Goal: Check status: Check status

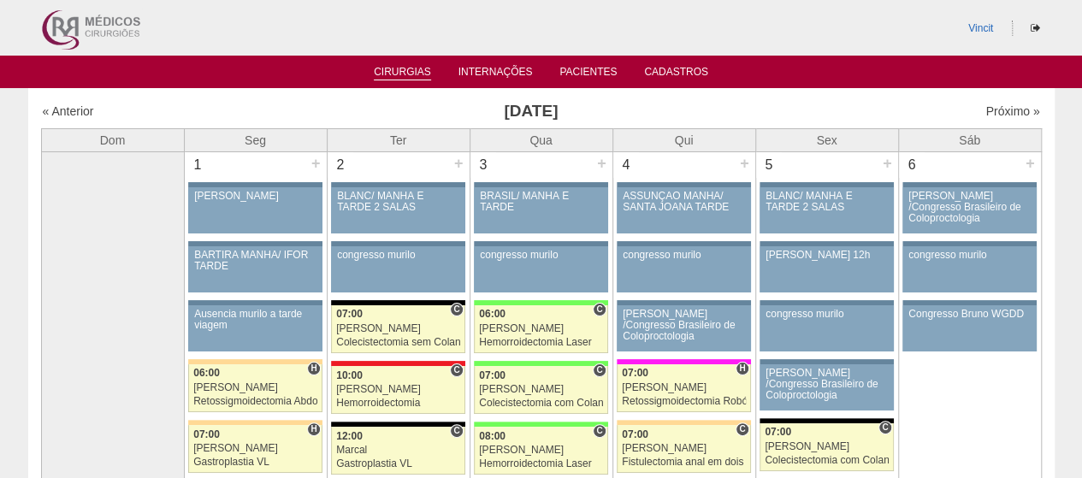
click at [395, 74] on link "Cirurgias" at bounding box center [402, 73] width 57 height 15
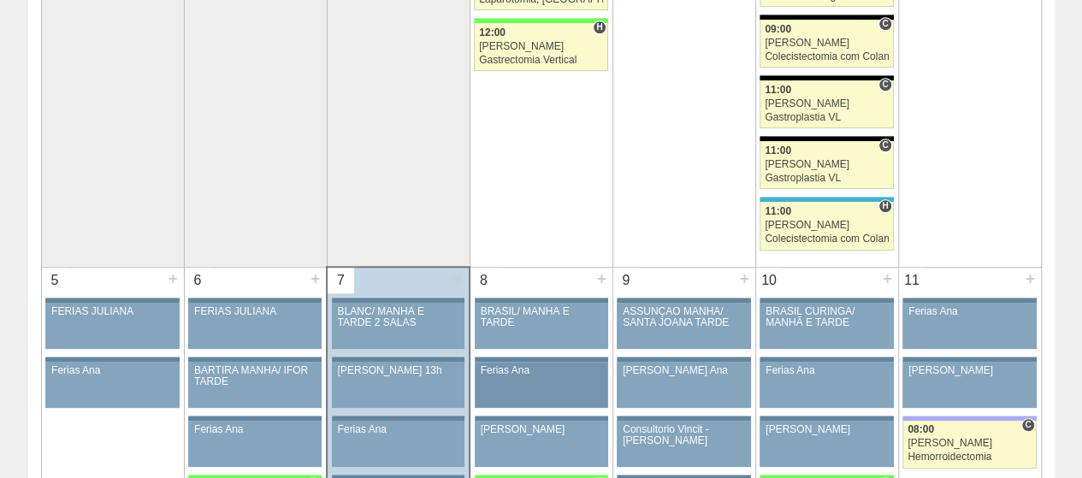
scroll to position [428, 0]
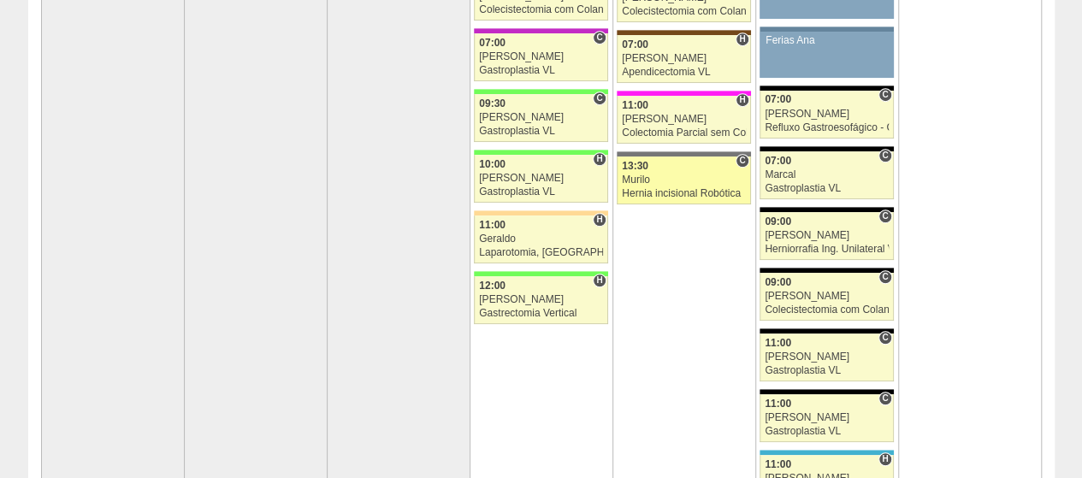
click at [655, 177] on div "Murilo" at bounding box center [684, 180] width 124 height 11
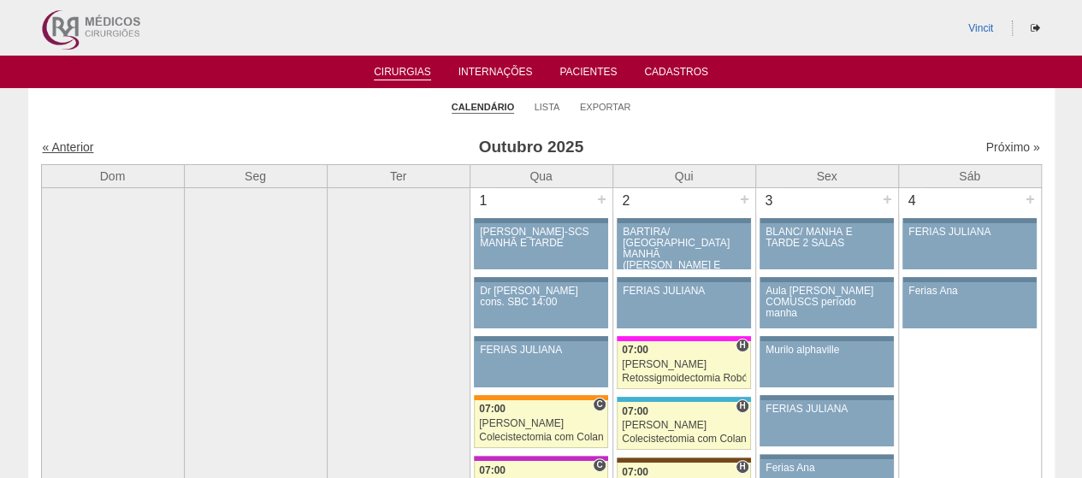
click at [68, 145] on link "« Anterior" at bounding box center [68, 147] width 51 height 14
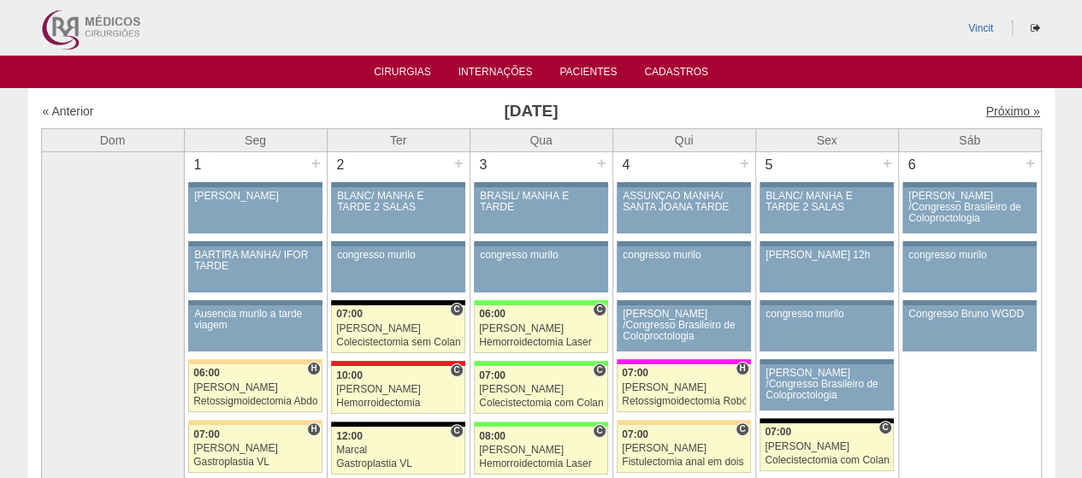
click at [986, 112] on link "Próximo »" at bounding box center [1012, 111] width 54 height 14
